Goal: Task Accomplishment & Management: Complete application form

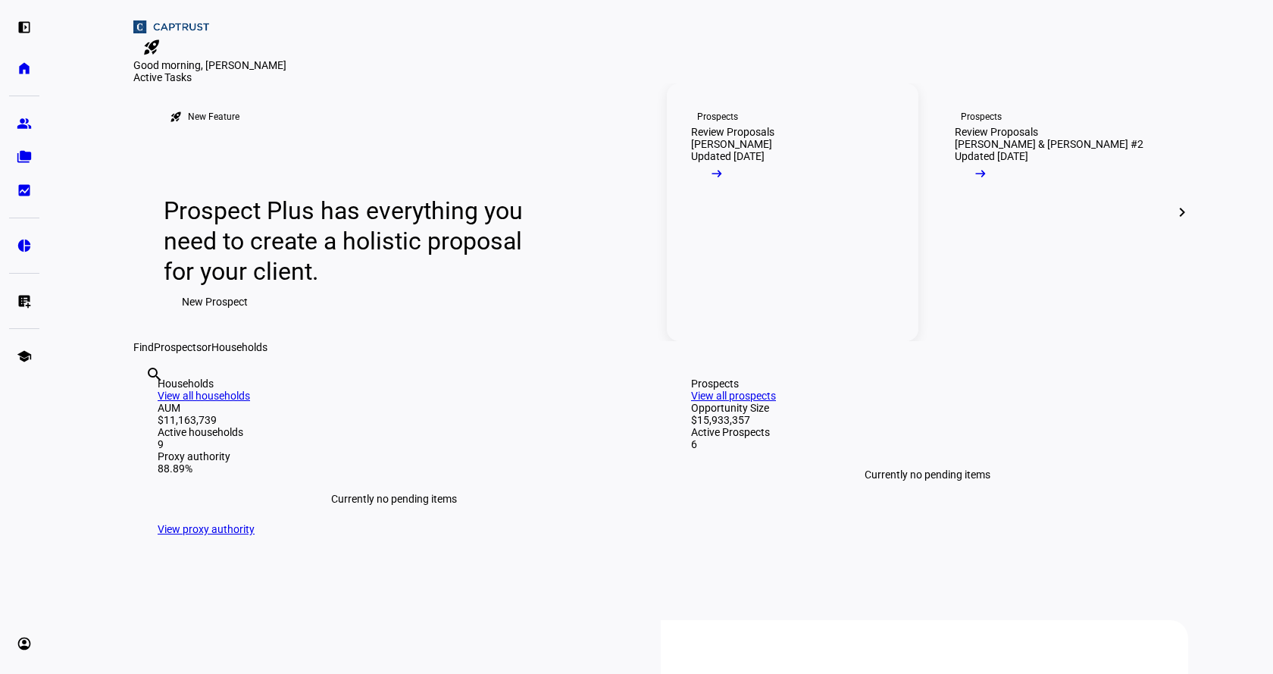
click at [724, 181] on mat-icon "arrow_right_alt" at bounding box center [716, 173] width 15 height 15
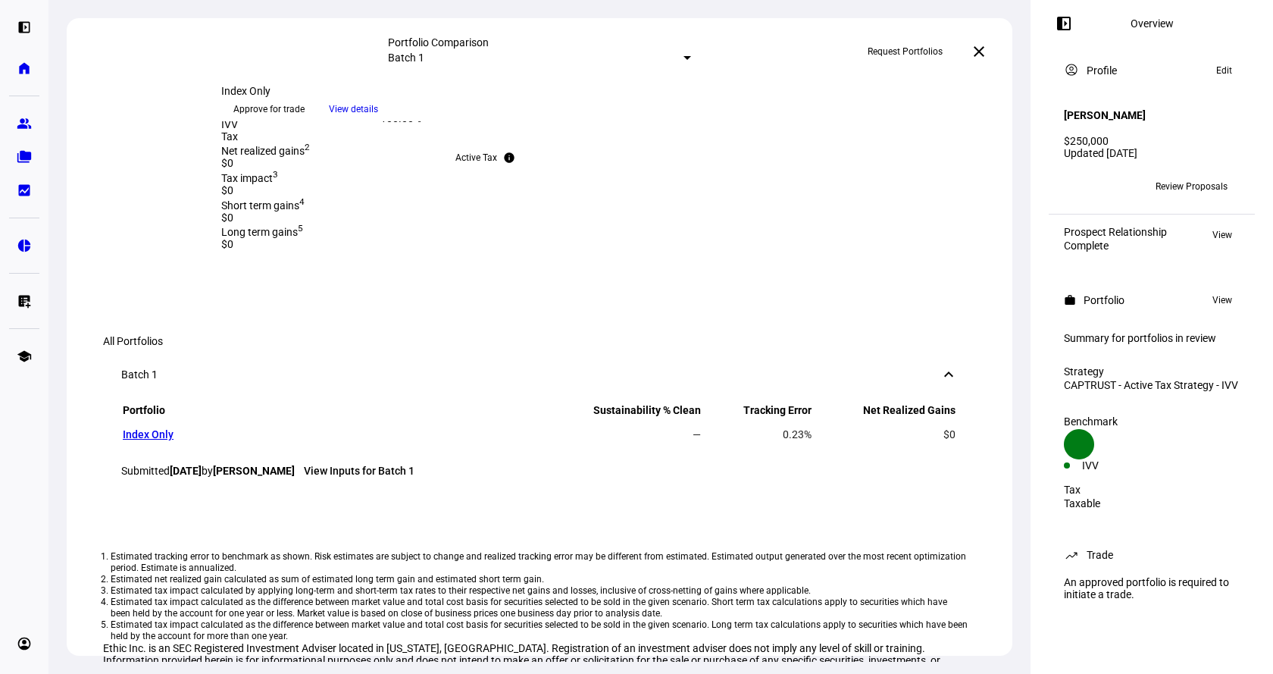
scroll to position [381, 0]
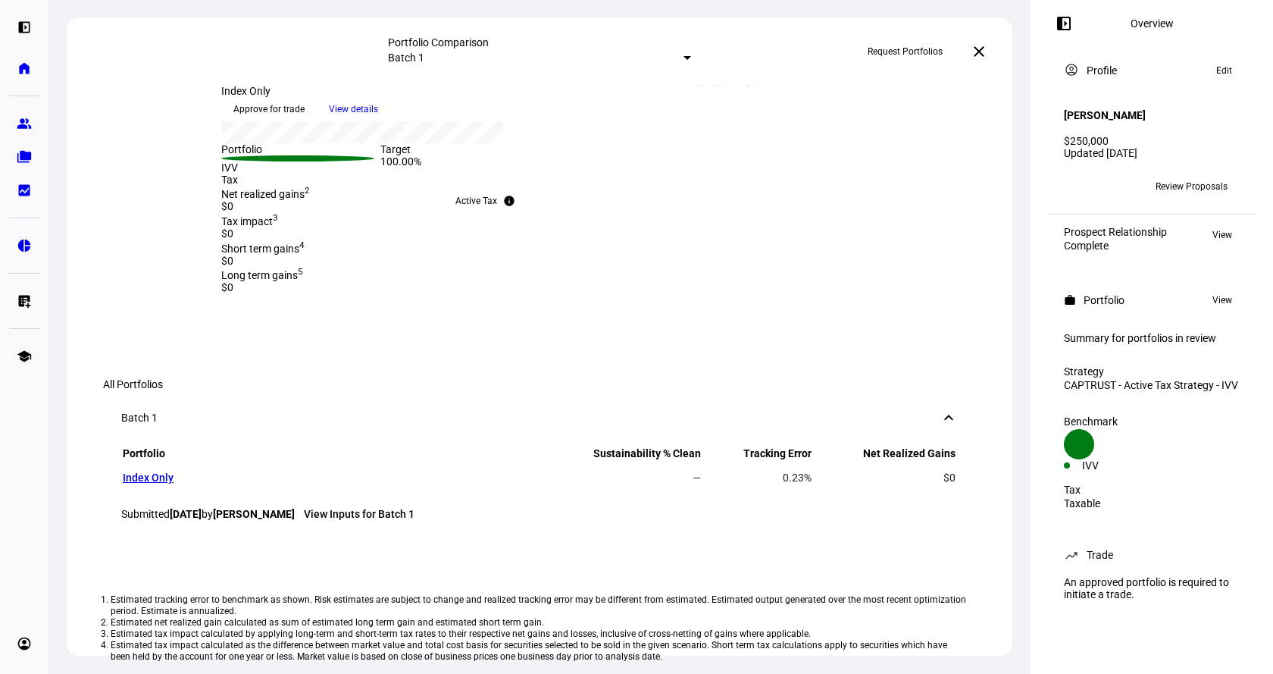
click at [305, 121] on span "Approve for trade" at bounding box center [268, 109] width 71 height 24
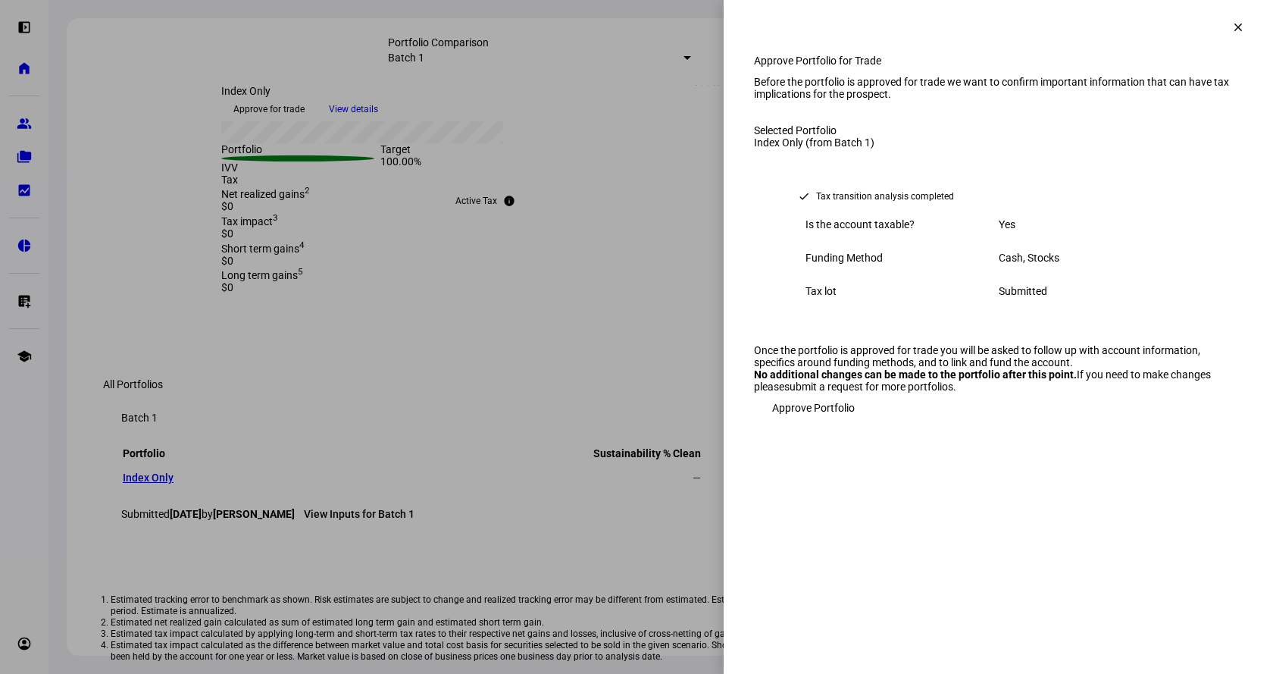
click at [814, 423] on span "Approve Portfolio" at bounding box center [813, 407] width 83 height 30
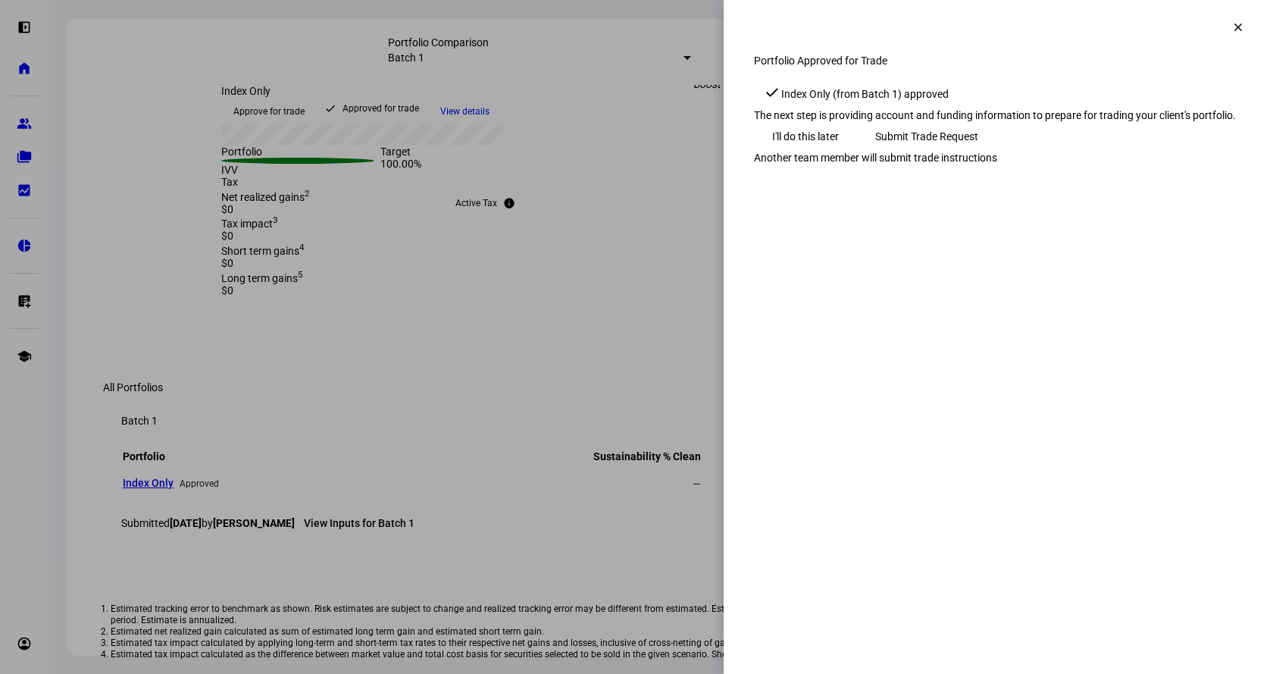
click at [978, 152] on span "Submit Trade Request" at bounding box center [926, 136] width 103 height 30
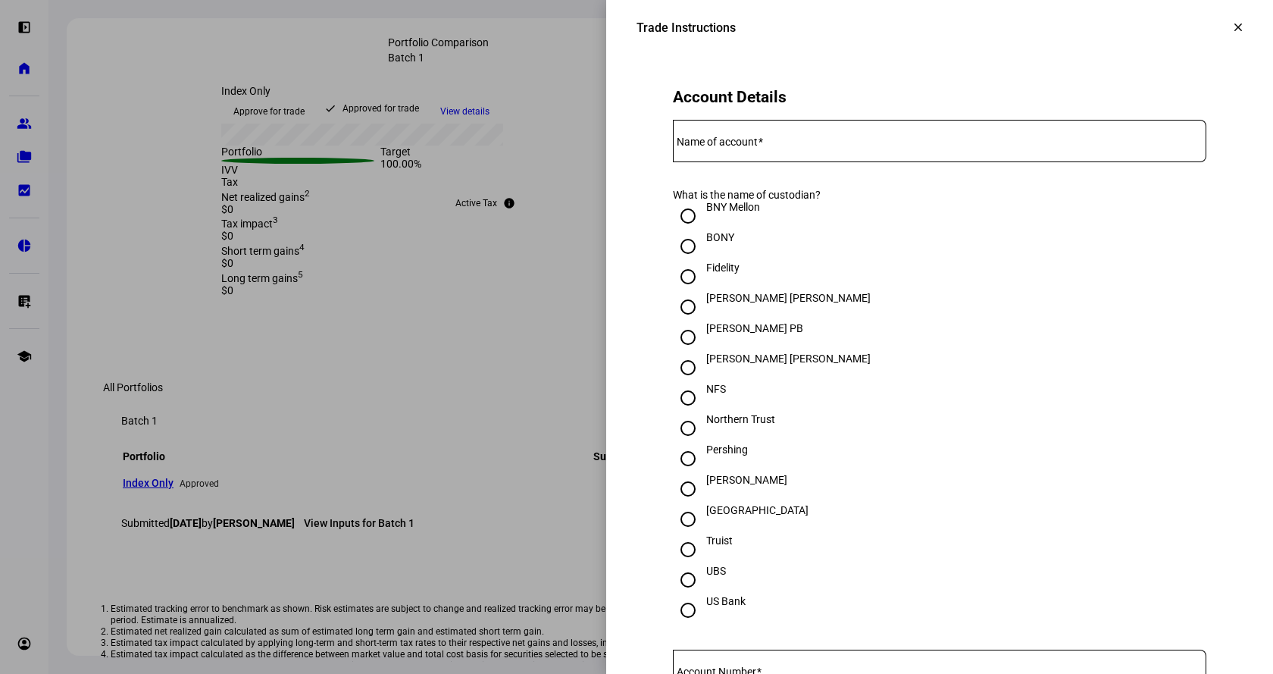
scroll to position [303, 0]
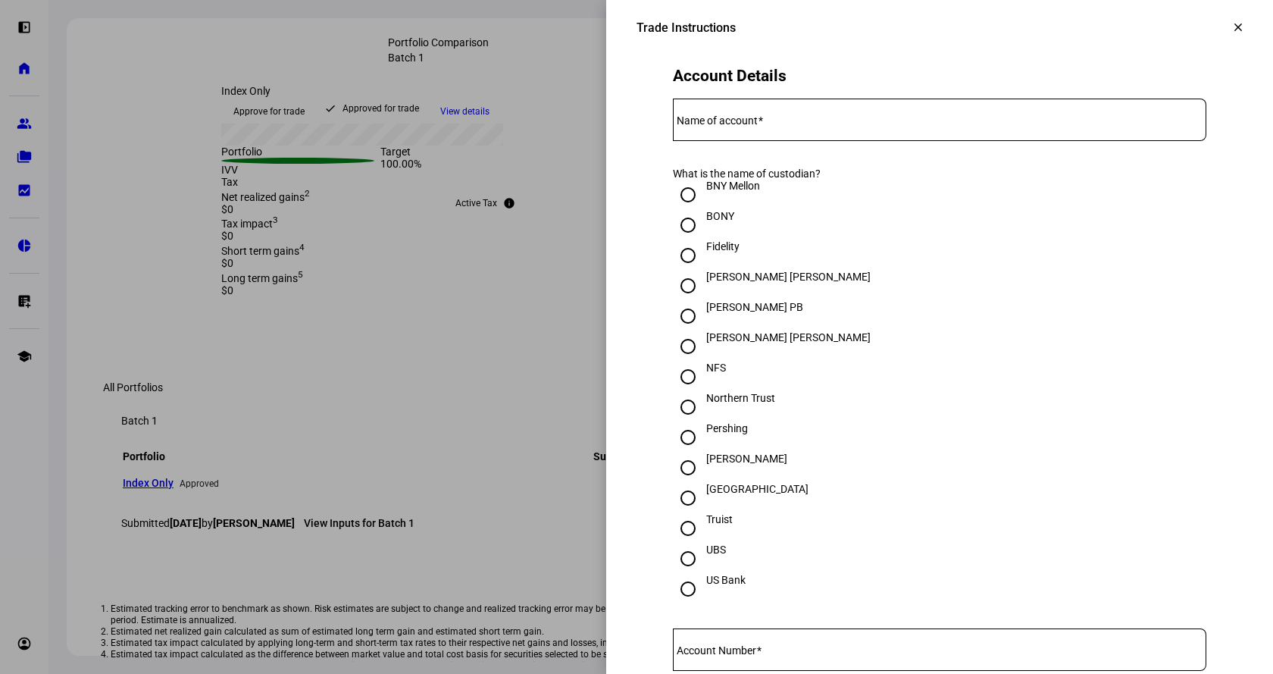
click at [673, 270] on input "Fidelity" at bounding box center [688, 255] width 30 height 30
radio input "true"
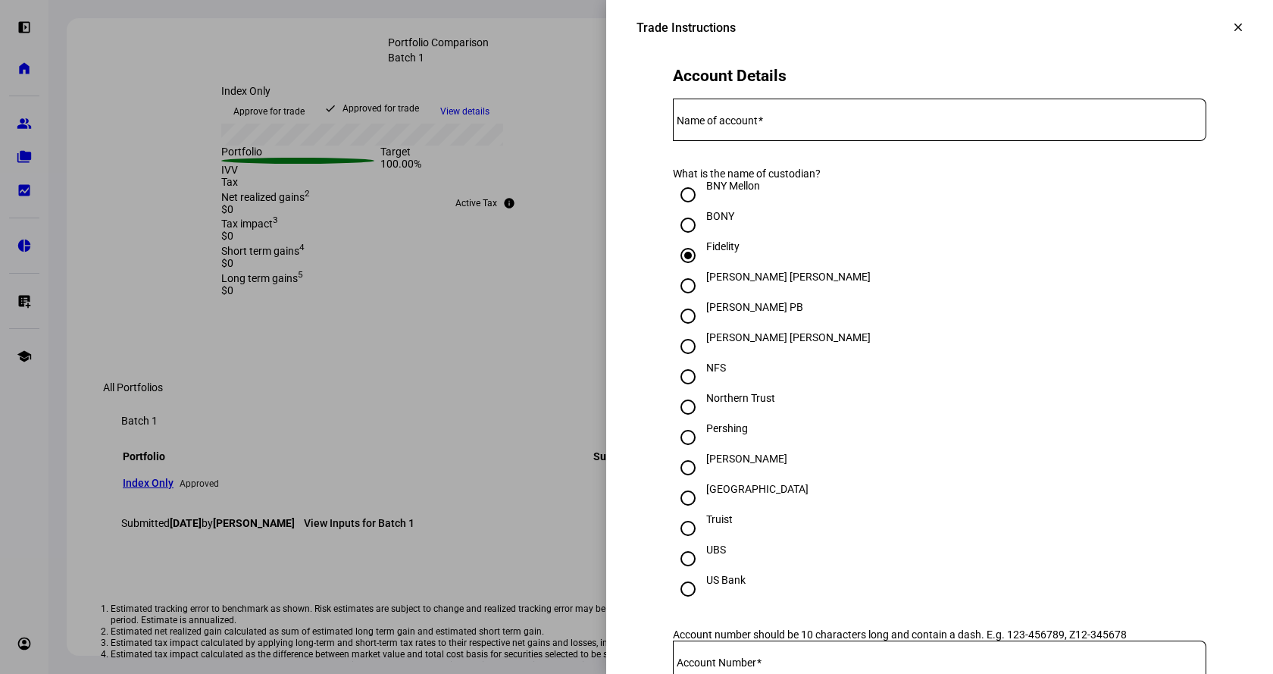
click at [776, 123] on input "Name of account" at bounding box center [939, 117] width 533 height 12
click at [708, 127] on mat-label "Name of account" at bounding box center [717, 120] width 81 height 12
click at [708, 123] on input "Name of account" at bounding box center [939, 117] width 533 height 12
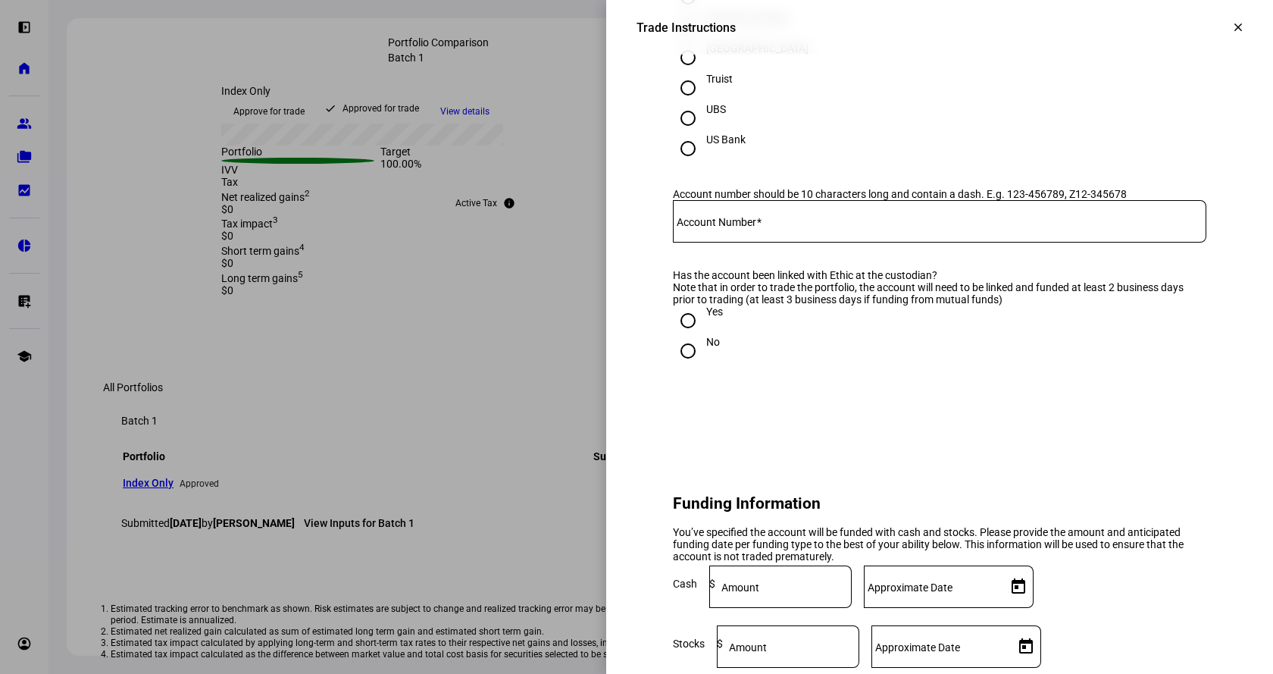
scroll to position [758, 0]
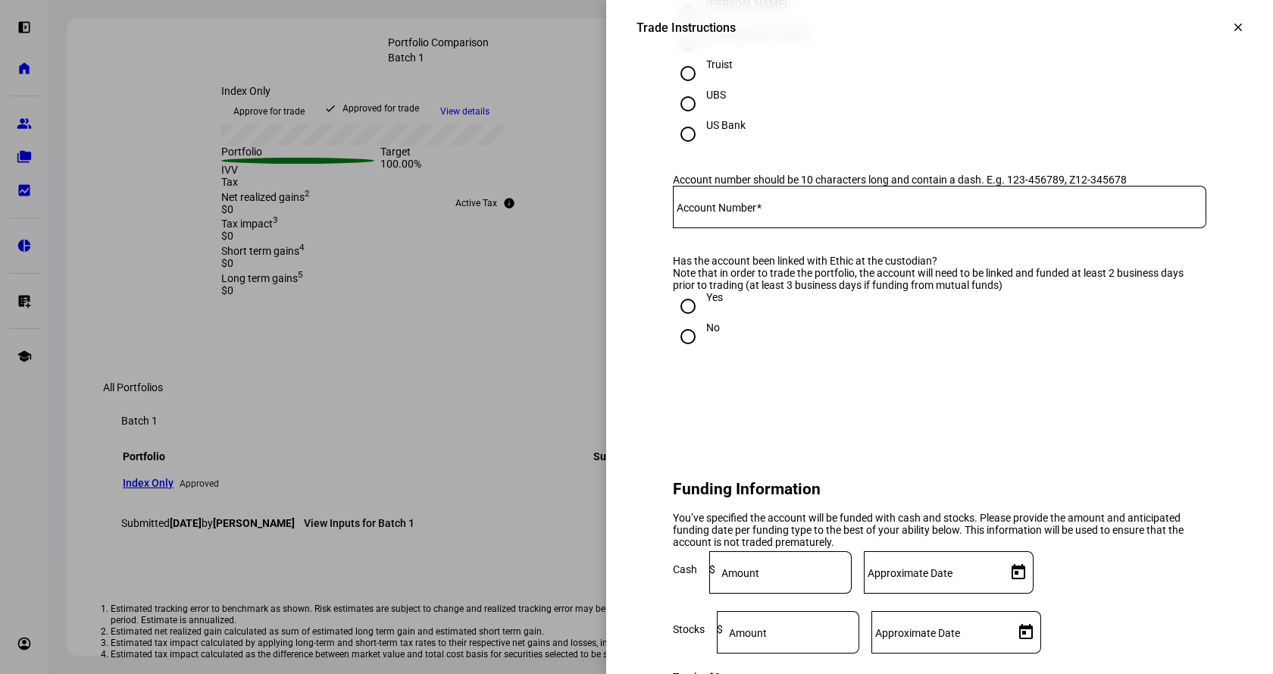
type input "[PERSON_NAME] - [GEOGRAPHIC_DATA]. [PERSON_NAME] - Direct Indexing x3057"
click at [1018, 210] on input "Account Number" at bounding box center [939, 204] width 533 height 12
click at [795, 228] on div "637-" at bounding box center [939, 207] width 533 height 42
type input "637-813057"
click at [680, 321] on input "Yes" at bounding box center [688, 306] width 30 height 30
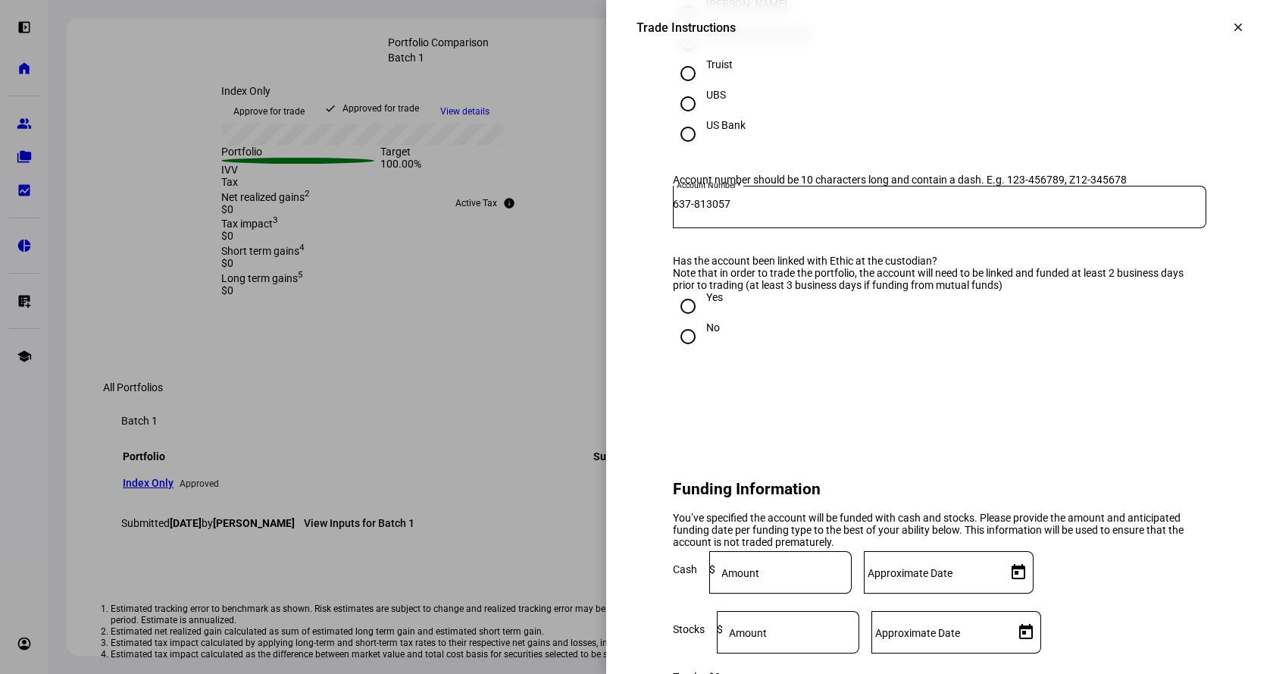
radio input "true"
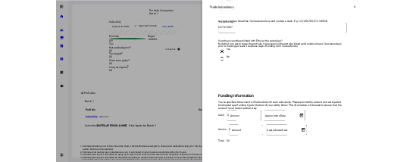
scroll to position [1061, 0]
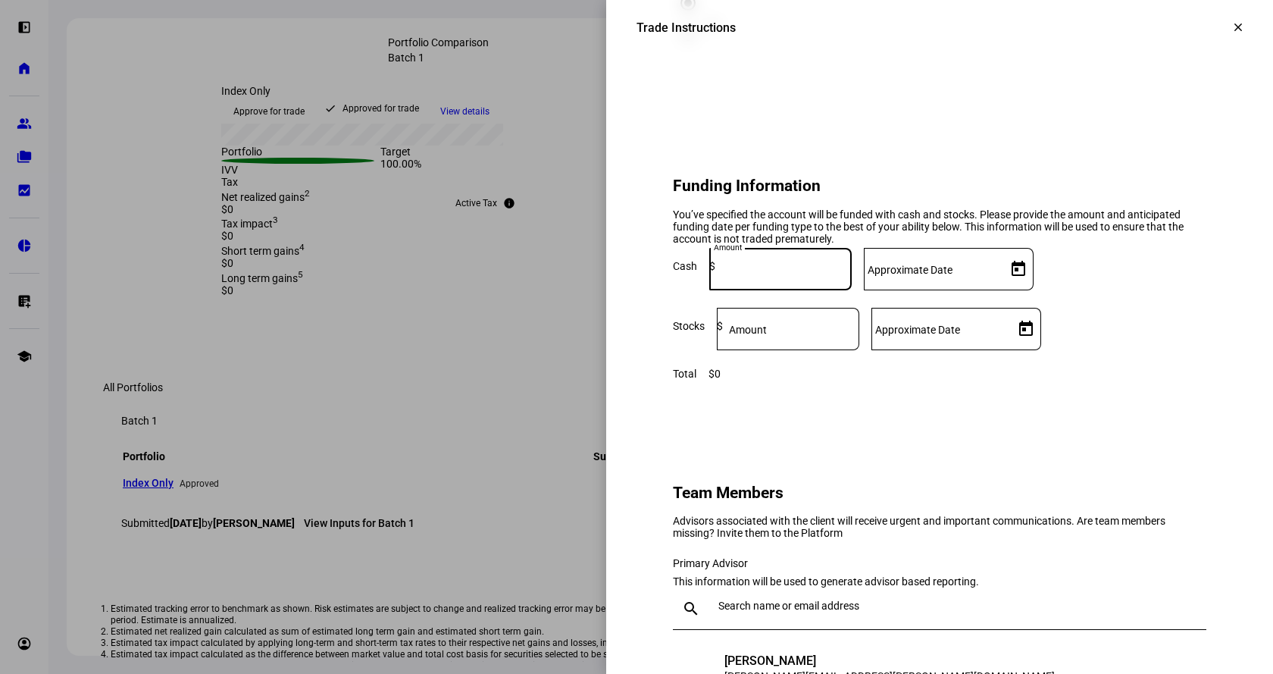
click at [852, 272] on input at bounding box center [783, 266] width 136 height 12
type input "200,000"
click at [1036, 287] on span "Open calendar" at bounding box center [1018, 269] width 36 height 36
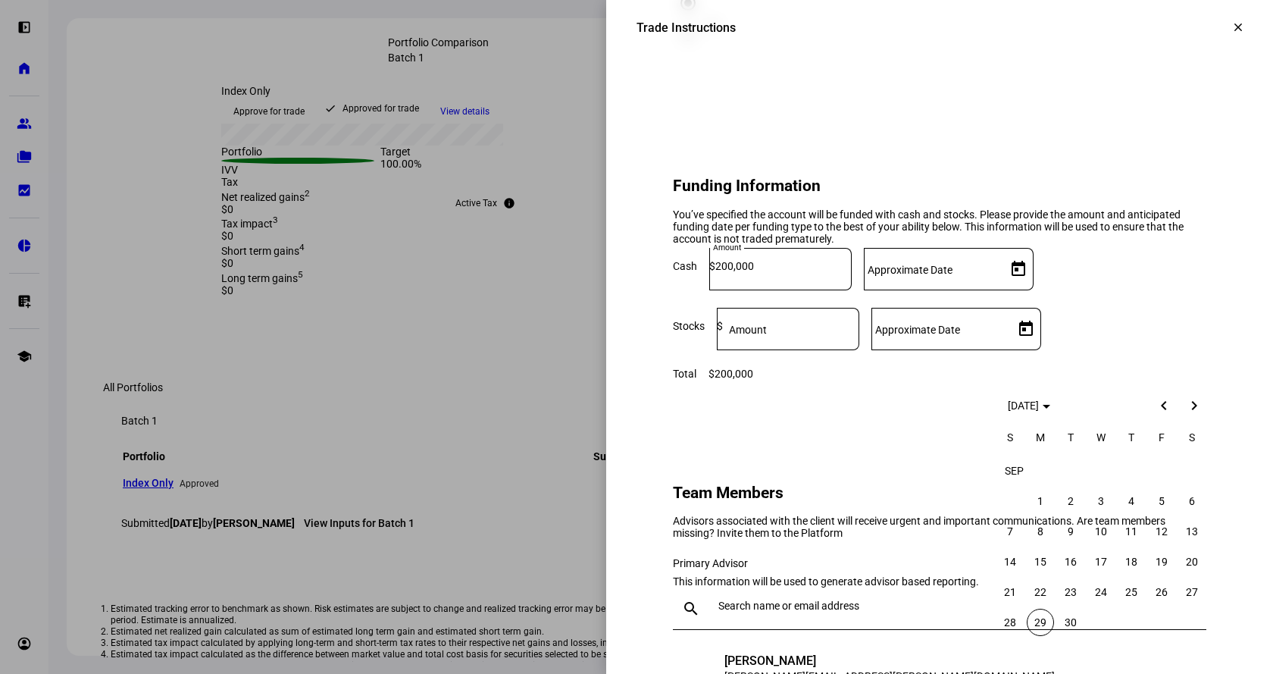
click at [1043, 624] on span "29" at bounding box center [1040, 621] width 27 height 27
type input "[DATE]"
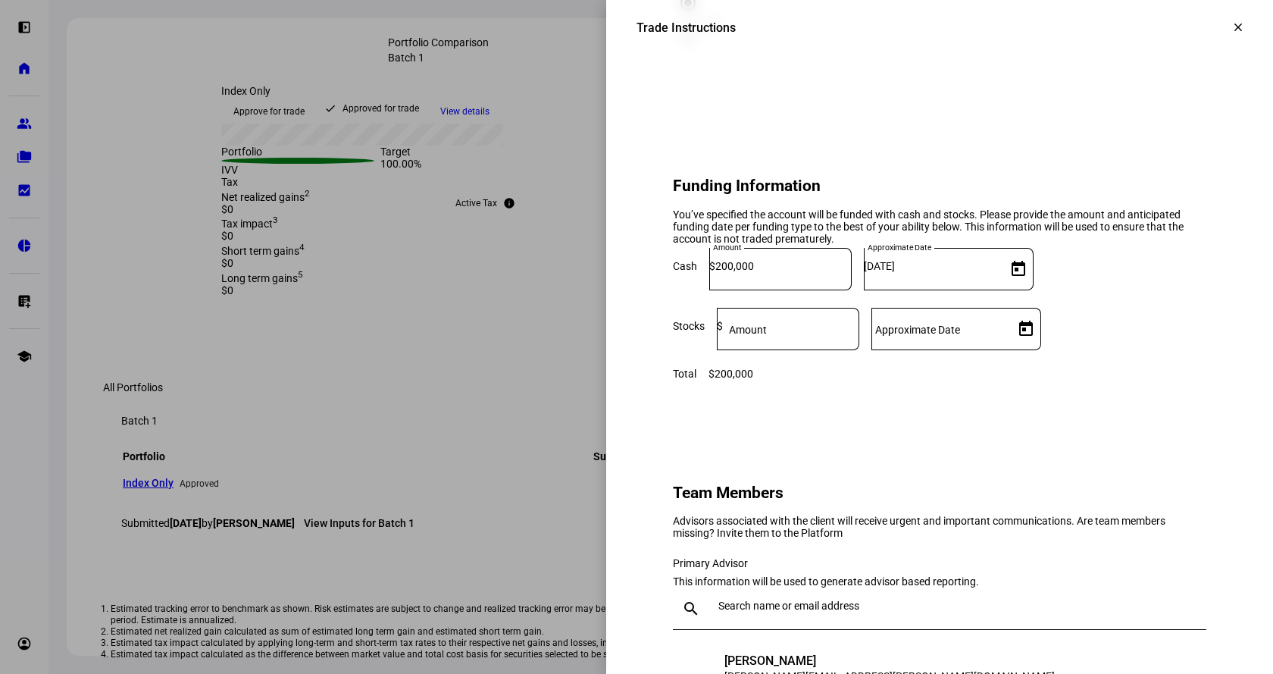
click at [1044, 347] on span "Open calendar" at bounding box center [1026, 329] width 36 height 36
click at [1035, 366] on span "29" at bounding box center [1040, 371] width 27 height 27
type input "[DATE]"
click at [859, 332] on input at bounding box center [791, 326] width 136 height 12
type input "20,308.46"
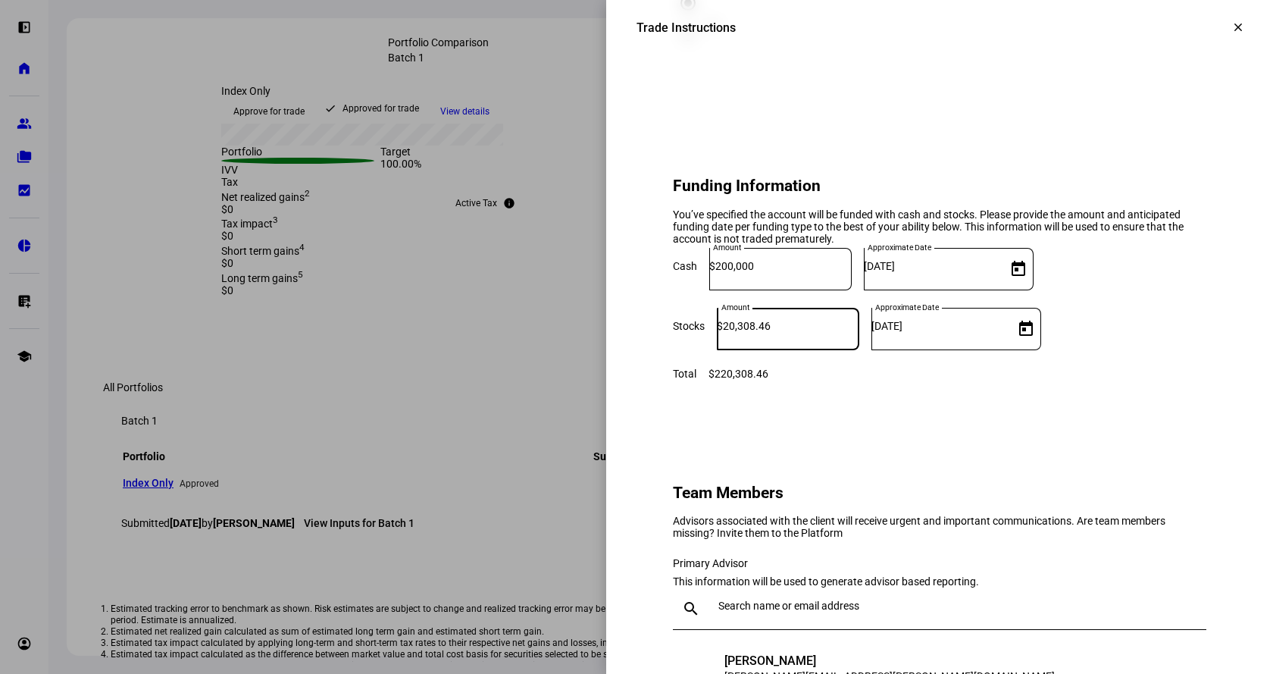
click at [925, 416] on eth-form-card "Funding Information You’ve specified the account will be funded with cash and s…" at bounding box center [939, 271] width 606 height 289
click at [836, 272] on input "200,000" at bounding box center [783, 266] width 136 height 12
type input "230,000"
click at [1108, 533] on div "Client Information Prospect [PERSON_NAME] Approved Portfolio Index Only (from B…" at bounding box center [939, 93] width 606 height 2034
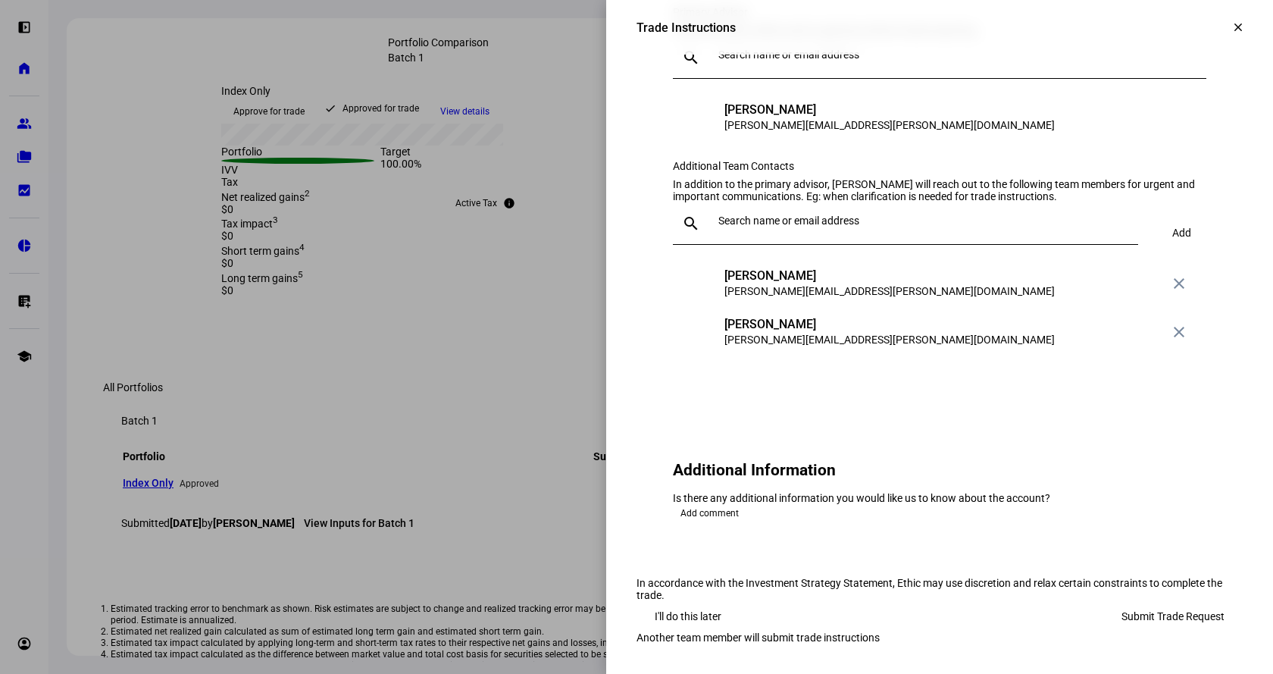
scroll to position [1844, 0]
click at [689, 504] on span "Add comment" at bounding box center [709, 513] width 58 height 18
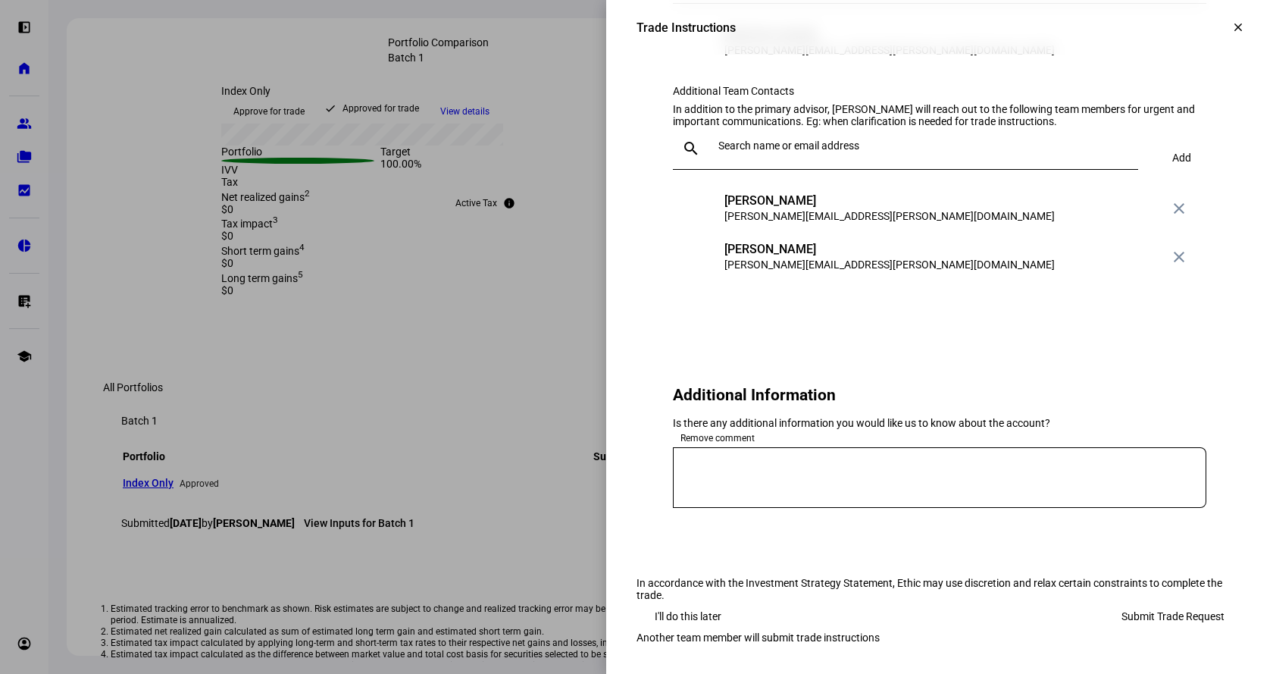
click at [798, 481] on textarea at bounding box center [939, 477] width 533 height 36
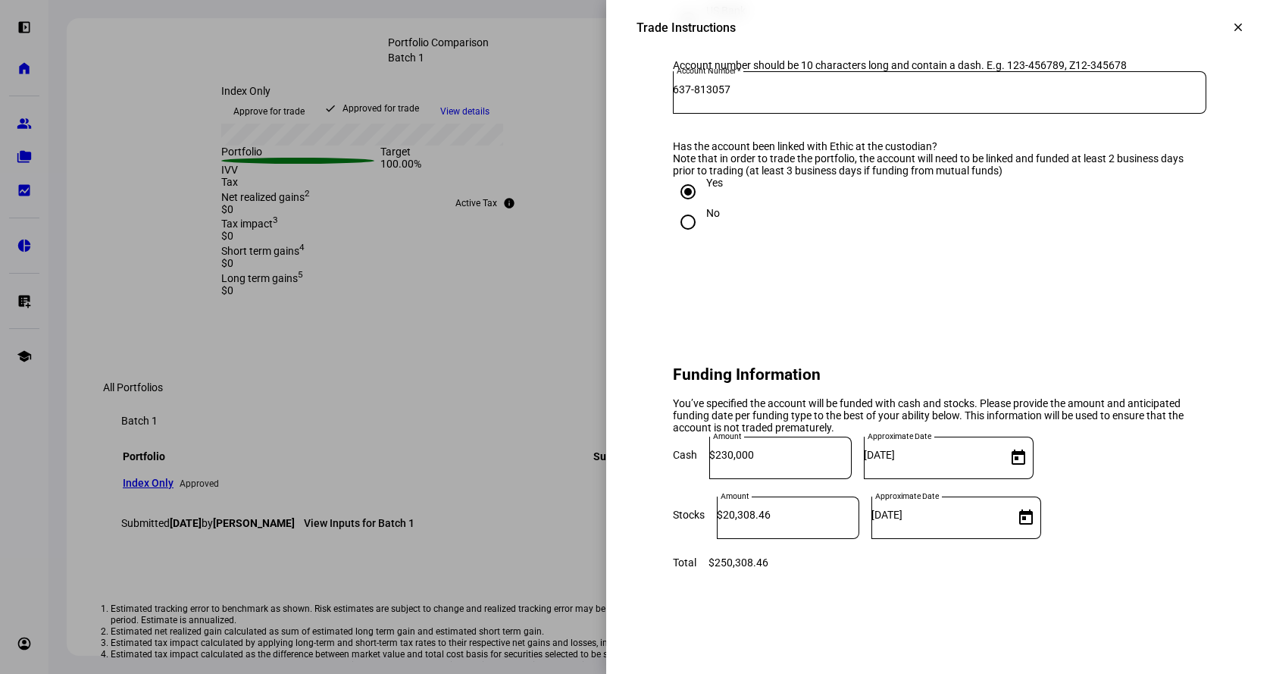
scroll to position [859, 0]
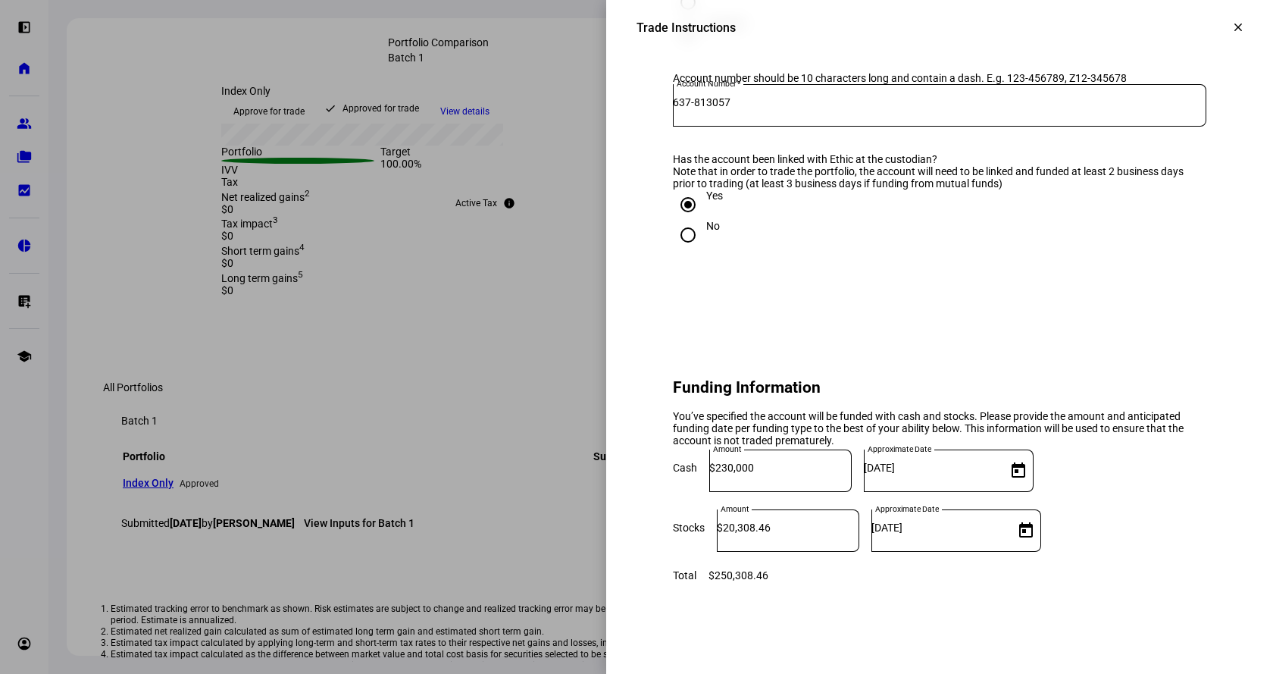
type textarea "Funds were just journaled to the account this morning ([DATE])"
click at [673, 250] on input "No" at bounding box center [688, 235] width 30 height 30
radio input "true"
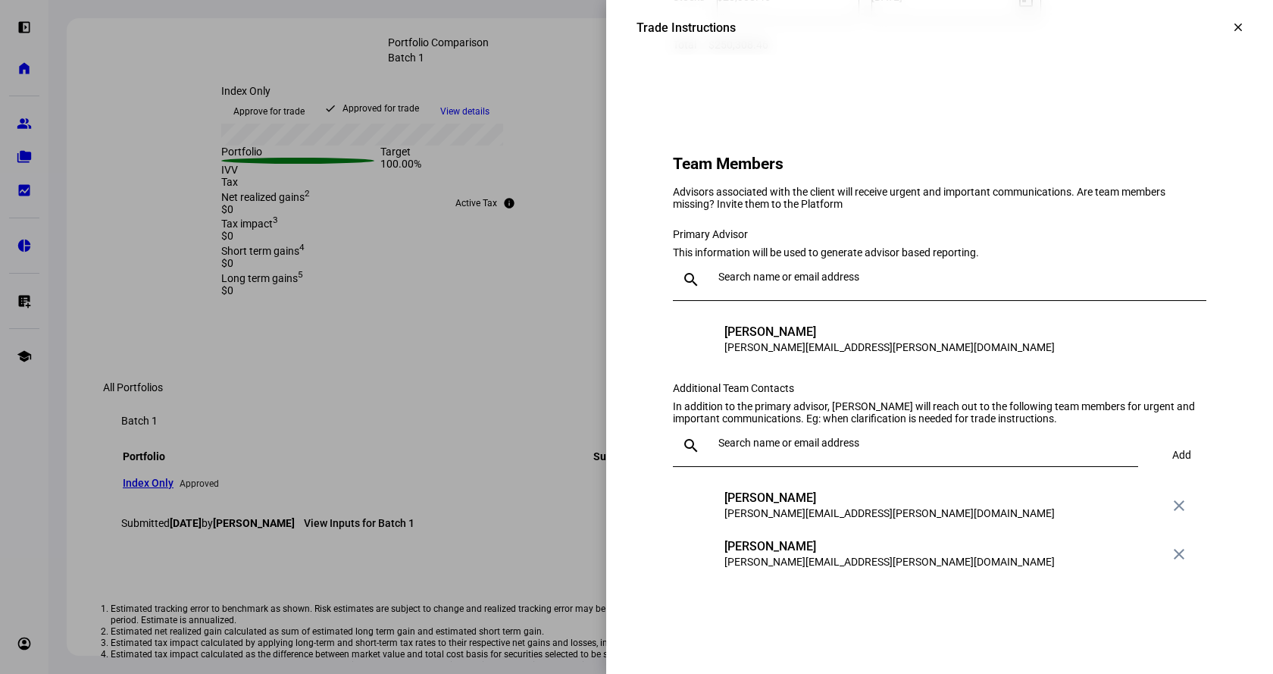
scroll to position [1917, 0]
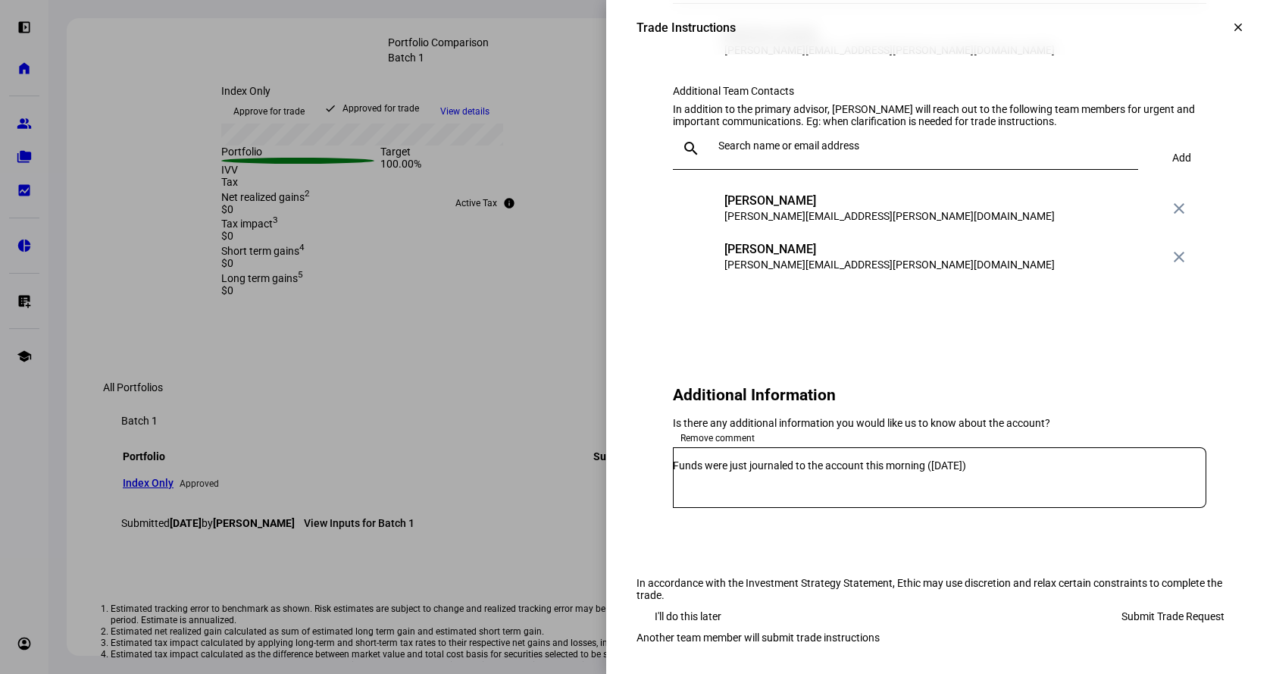
click at [1155, 601] on span "Submit Trade Request" at bounding box center [1172, 616] width 103 height 30
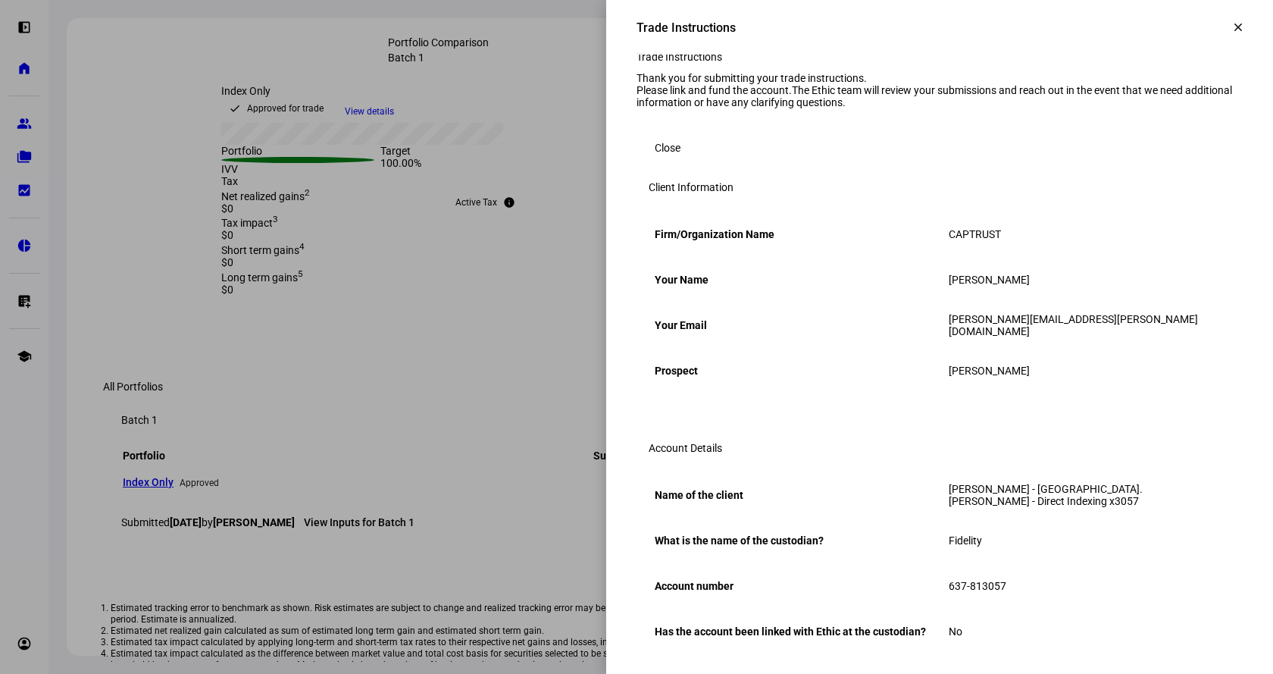
scroll to position [0, 0]
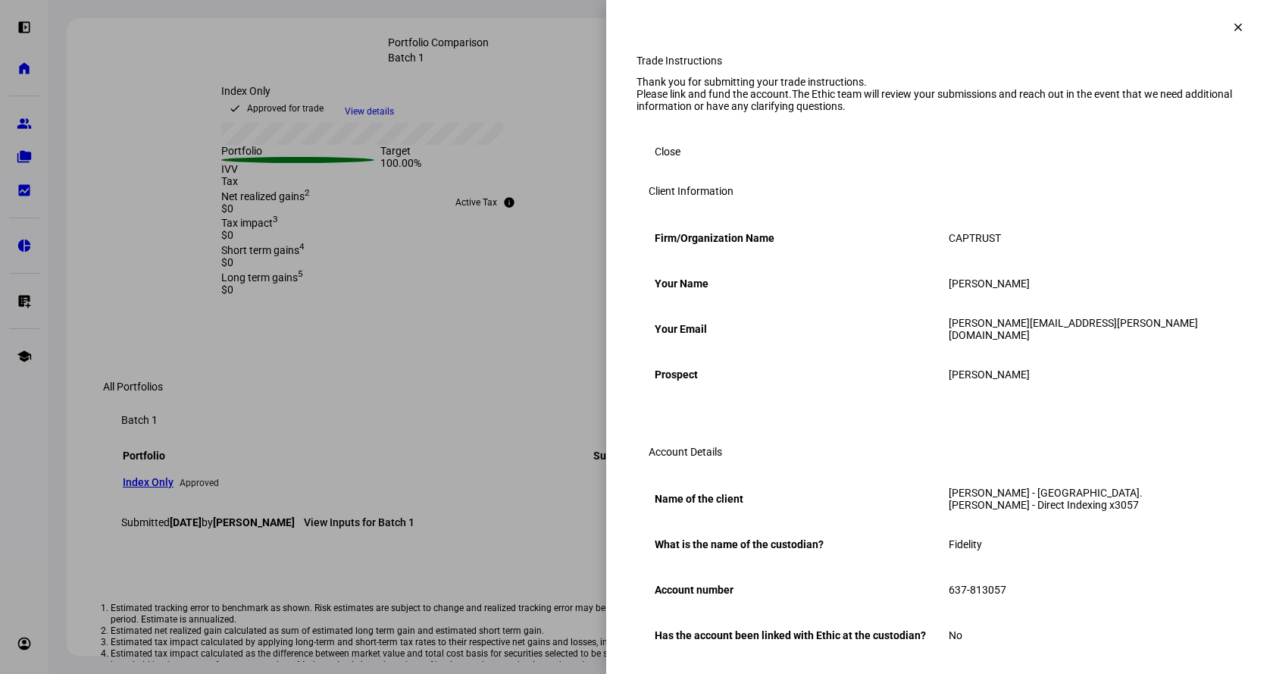
click at [658, 167] on span "Close" at bounding box center [668, 151] width 26 height 30
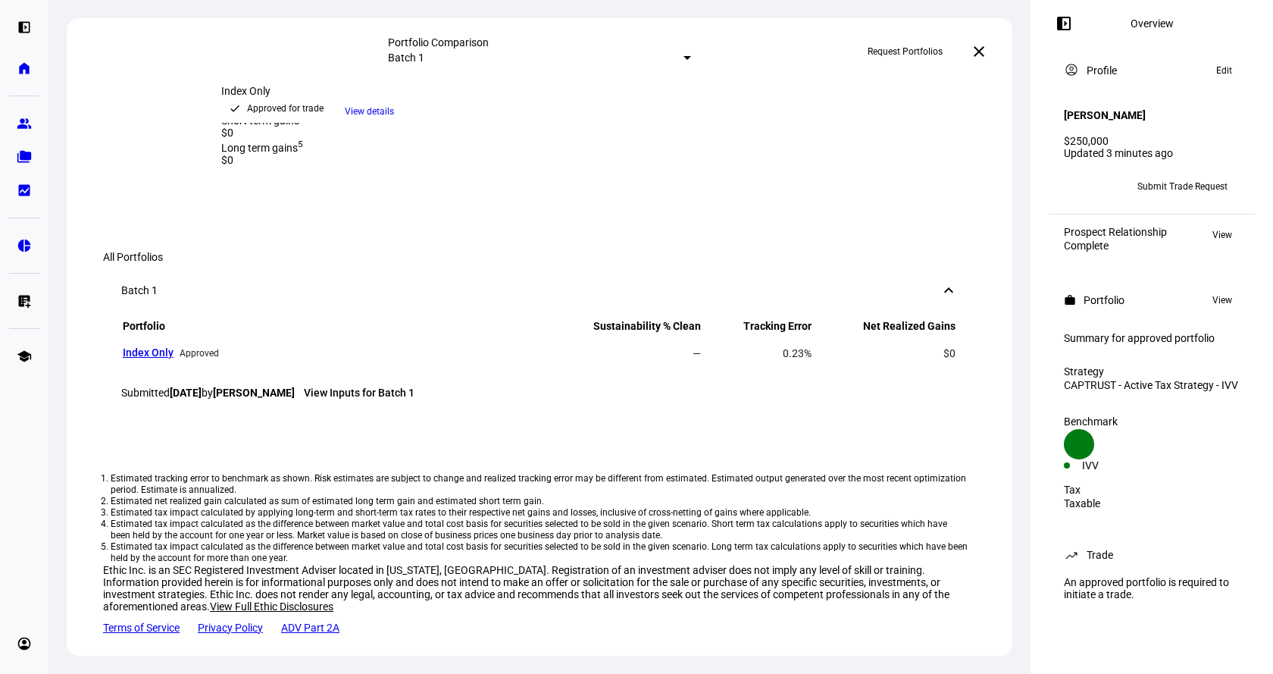
scroll to position [379, 0]
